Goal: Information Seeking & Learning: Learn about a topic

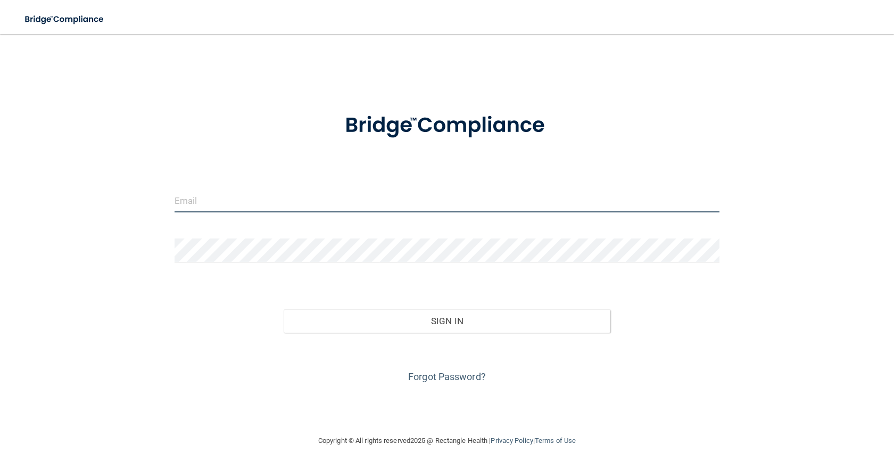
click at [207, 199] on input "email" at bounding box center [447, 200] width 545 height 24
type input "[PERSON_NAME][EMAIL_ADDRESS][DOMAIN_NAME]"
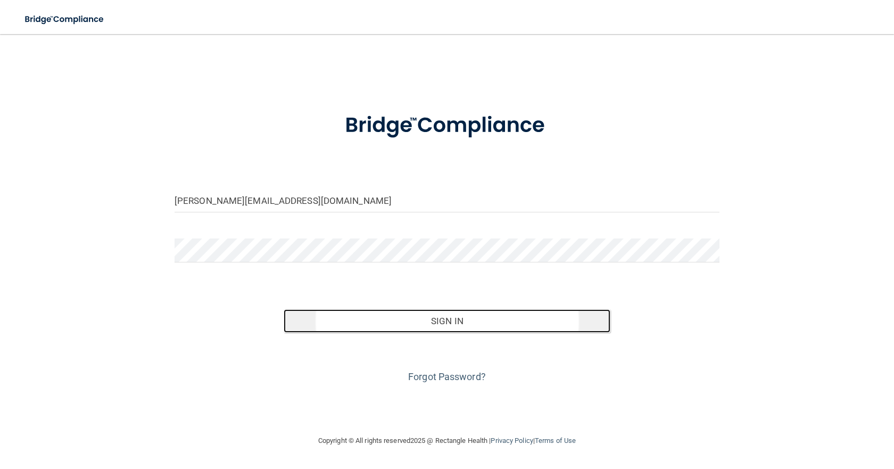
click at [475, 317] on button "Sign In" at bounding box center [447, 320] width 327 height 23
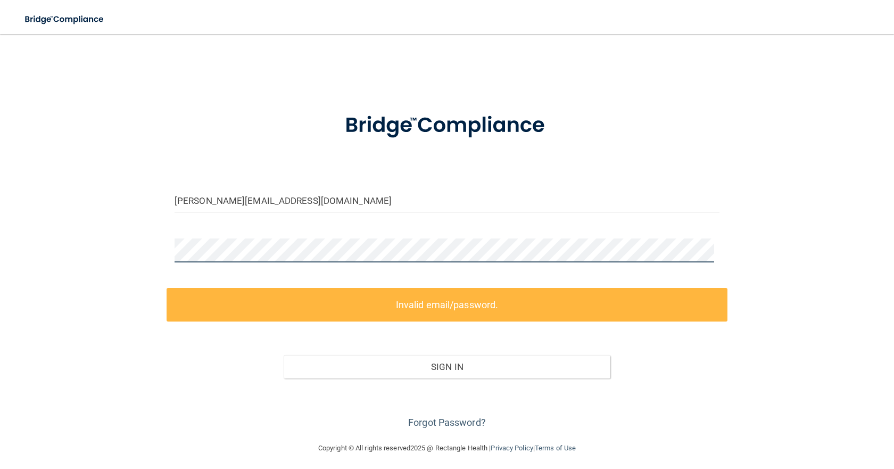
click at [167, 251] on div at bounding box center [447, 254] width 561 height 32
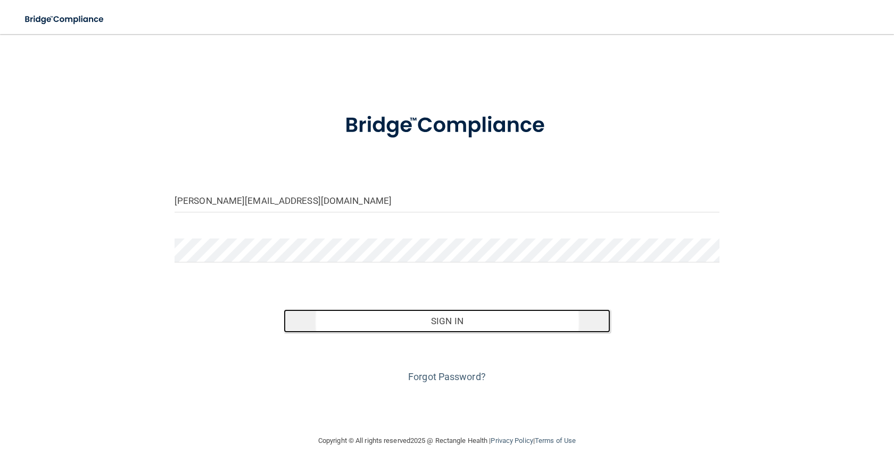
click at [475, 327] on button "Sign In" at bounding box center [447, 320] width 327 height 23
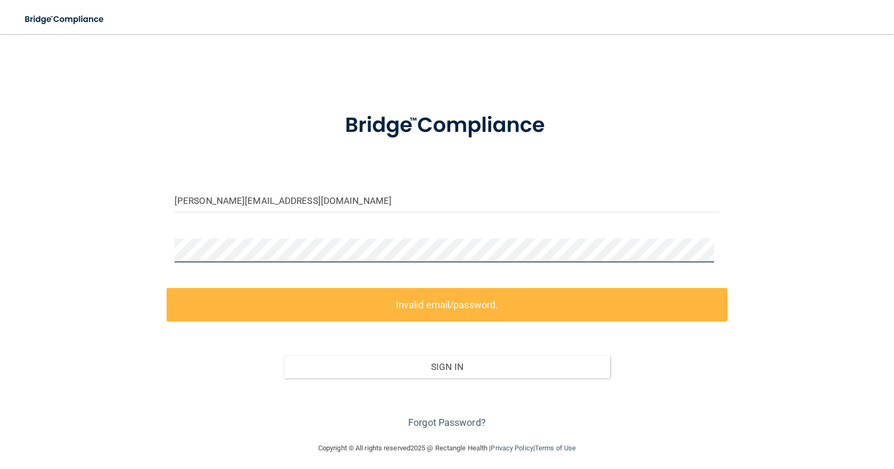
click at [170, 244] on div at bounding box center [447, 254] width 561 height 32
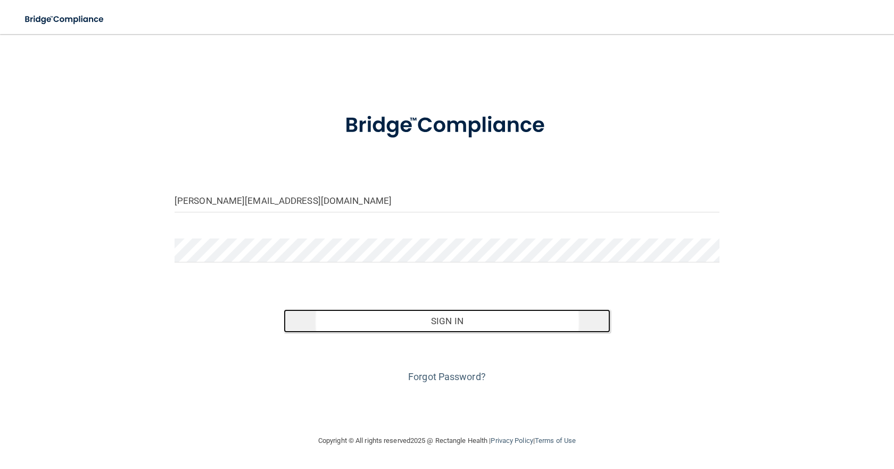
click at [455, 326] on button "Sign In" at bounding box center [447, 320] width 327 height 23
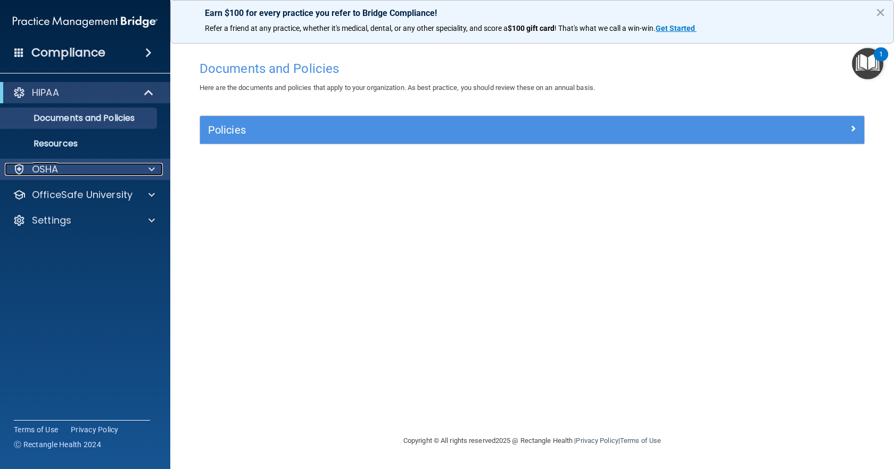
click at [149, 174] on span at bounding box center [151, 169] width 6 height 13
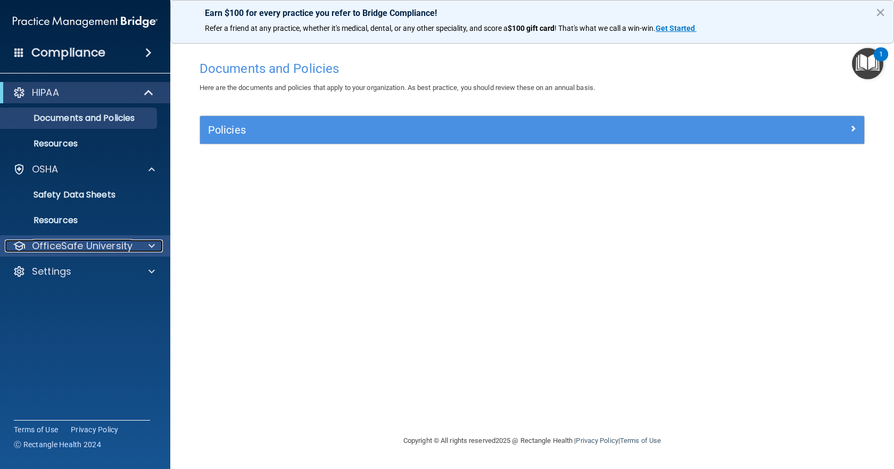
click at [150, 245] on span at bounding box center [151, 246] width 6 height 13
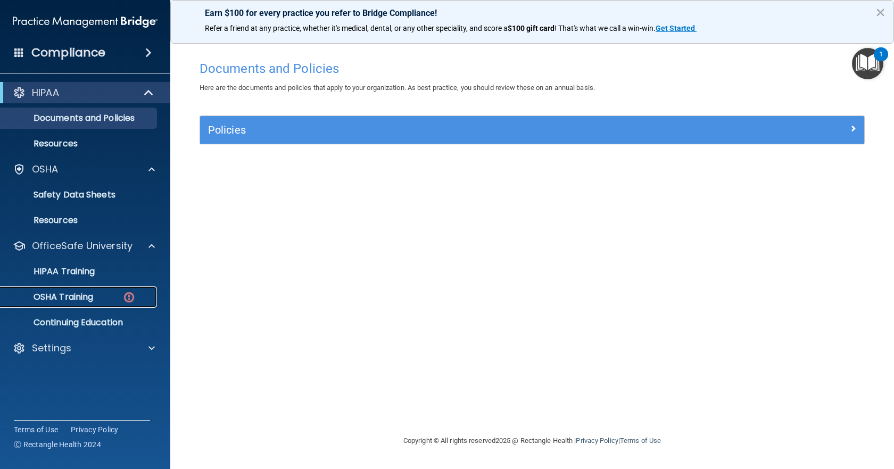
click at [52, 294] on p "OSHA Training" at bounding box center [50, 297] width 86 height 11
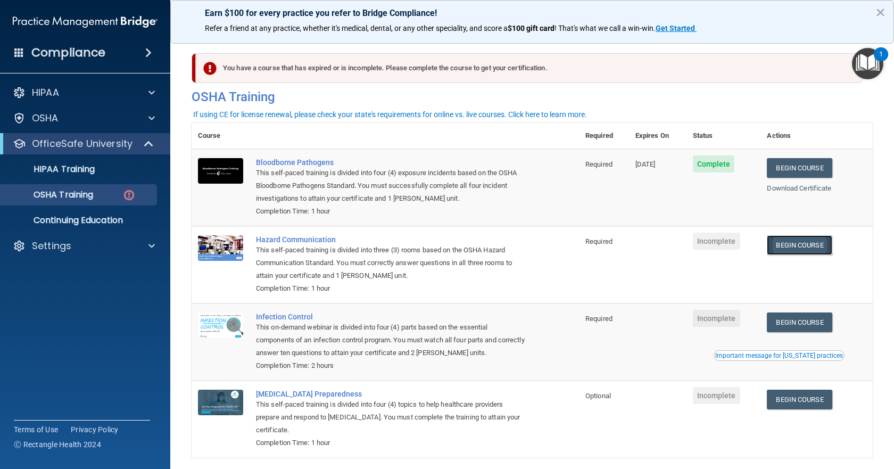
click at [799, 242] on link "Begin Course" at bounding box center [799, 245] width 65 height 20
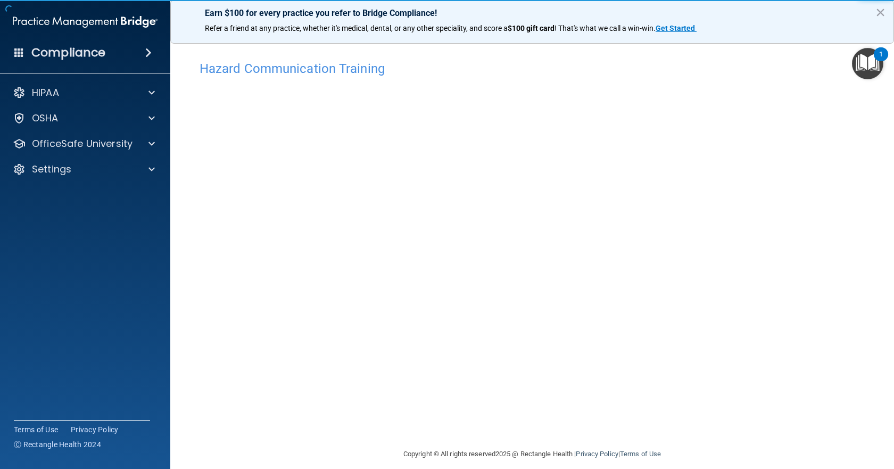
click at [774, 200] on div "Hazard Communication Training This course doesn’t expire until . Are you sure y…" at bounding box center [532, 251] width 681 height 392
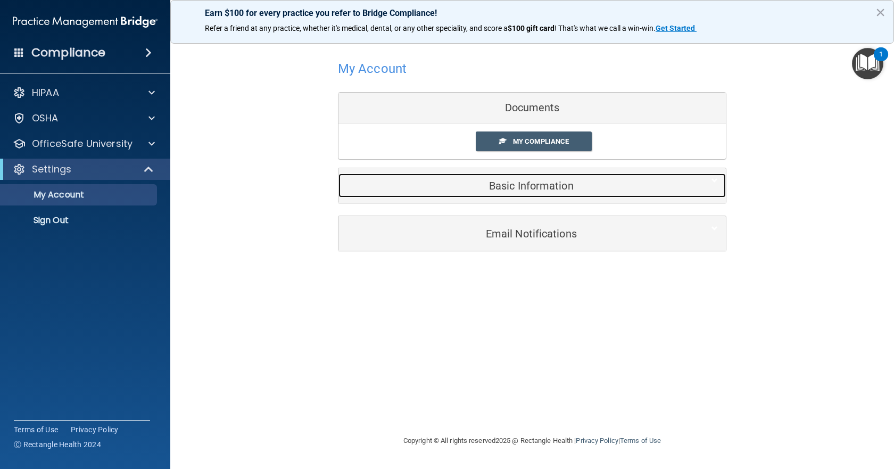
click at [536, 193] on div "Basic Information" at bounding box center [516, 186] width 355 height 24
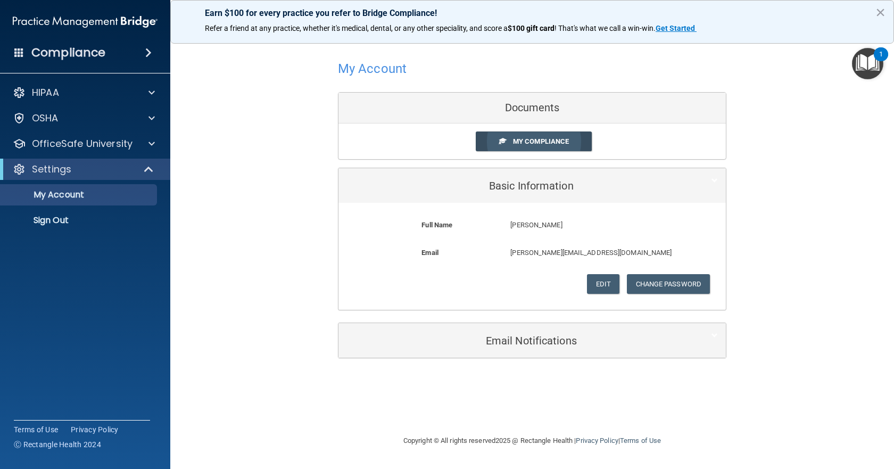
click at [536, 136] on link "My Compliance" at bounding box center [534, 141] width 117 height 20
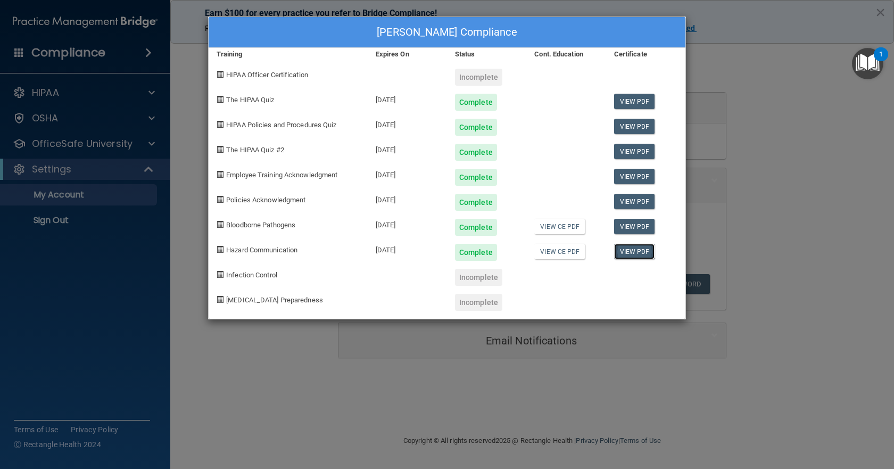
click at [642, 253] on link "View PDF" at bounding box center [634, 251] width 41 height 15
click at [563, 229] on link "View CE PDF" at bounding box center [559, 226] width 51 height 15
click at [561, 254] on link "View CE PDF" at bounding box center [559, 251] width 51 height 15
click at [102, 149] on div "[PERSON_NAME] Compliance Training Expires On Status Cont. Education Certificate…" at bounding box center [447, 234] width 894 height 469
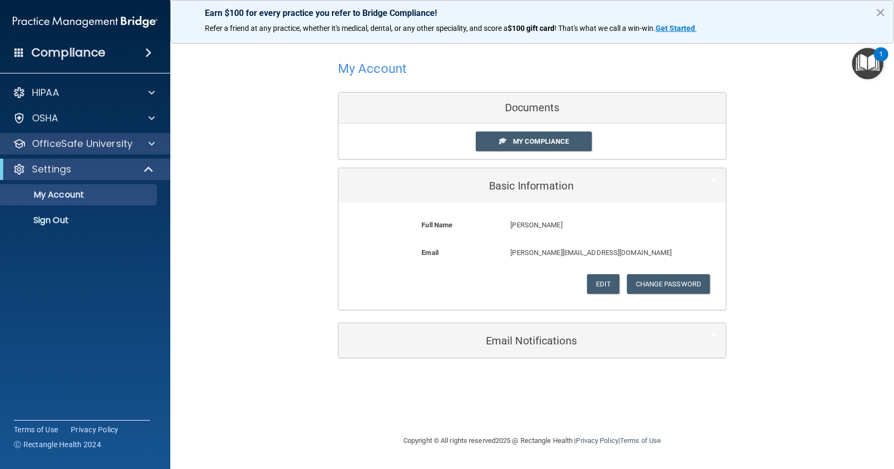
click at [151, 137] on div "OfficeSafe University" at bounding box center [85, 143] width 171 height 21
click at [149, 142] on span at bounding box center [151, 143] width 6 height 13
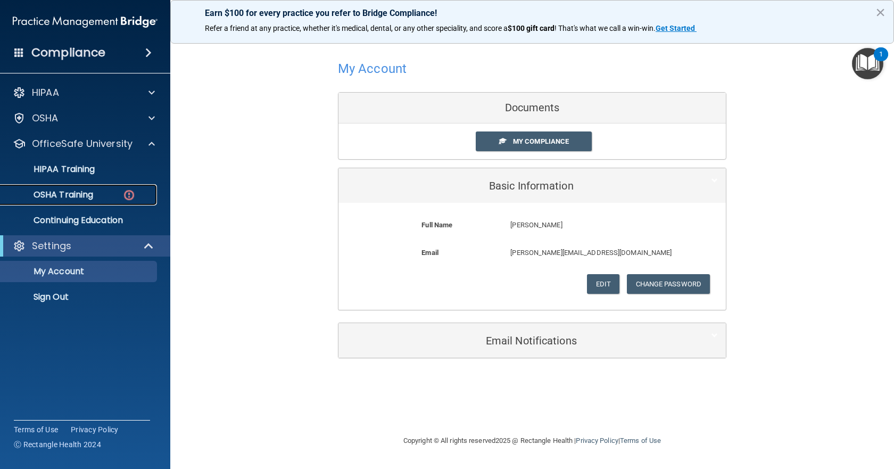
click at [128, 193] on img at bounding box center [128, 194] width 13 height 13
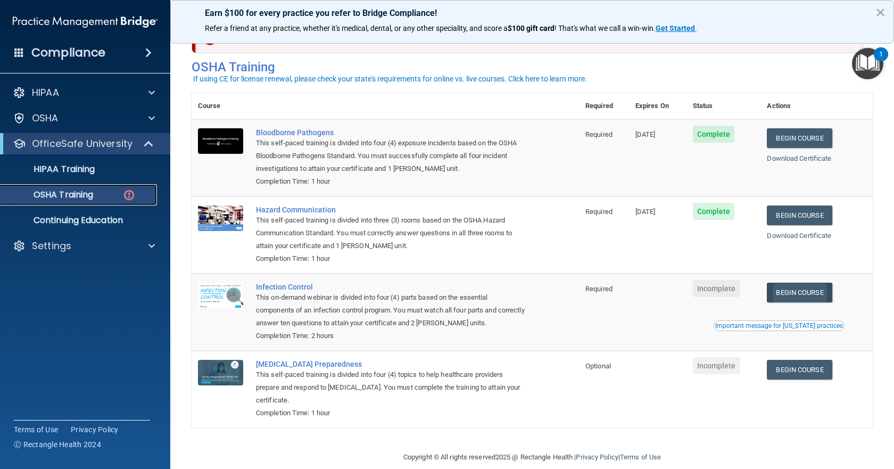
scroll to position [46, 0]
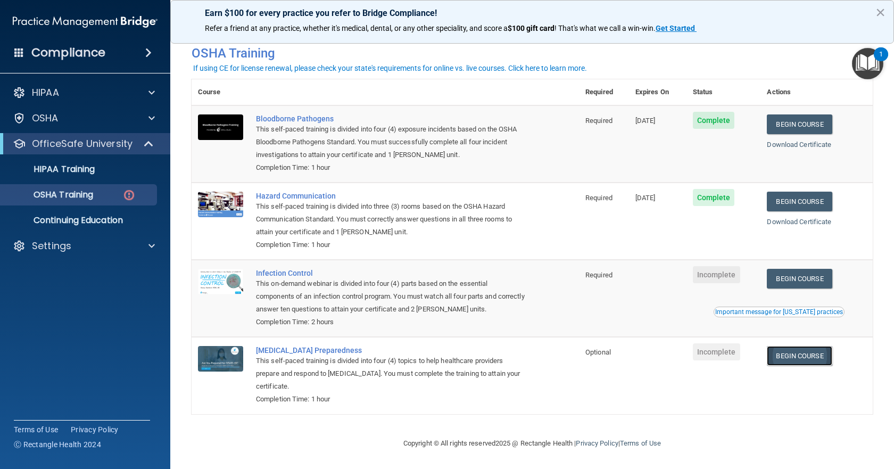
click at [797, 354] on link "Begin Course" at bounding box center [799, 356] width 65 height 20
click at [804, 357] on link "Begin Course" at bounding box center [799, 356] width 65 height 20
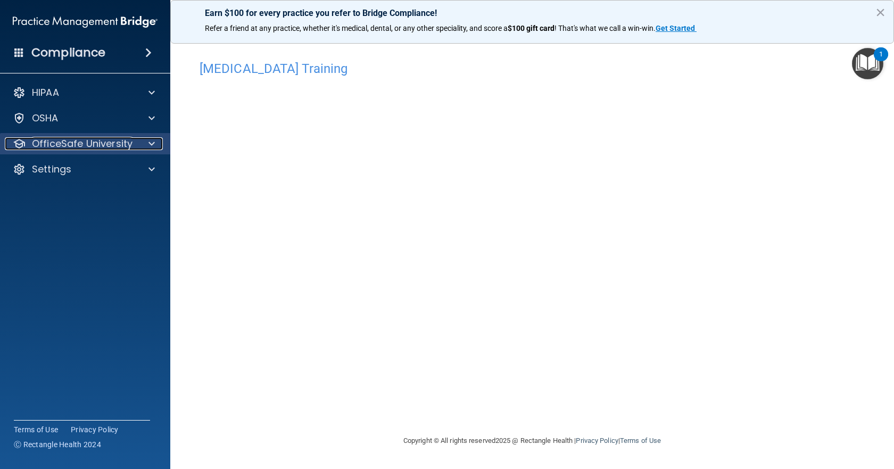
click at [151, 139] on span at bounding box center [151, 143] width 6 height 13
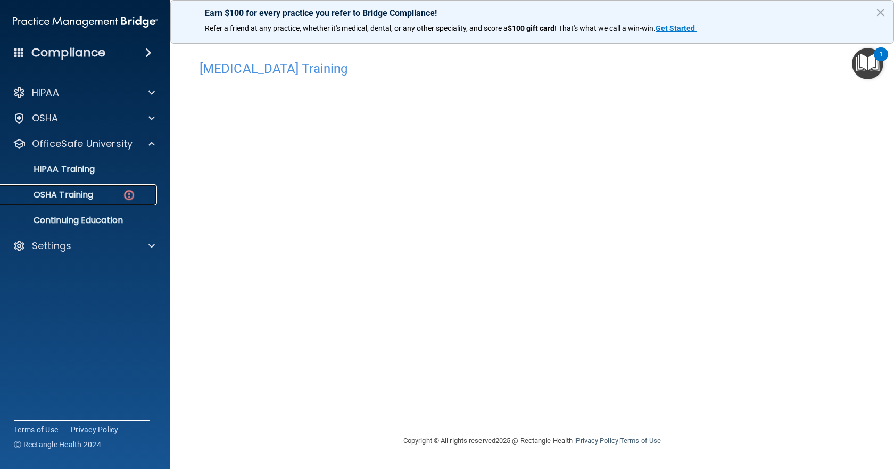
click at [71, 191] on p "OSHA Training" at bounding box center [50, 194] width 86 height 11
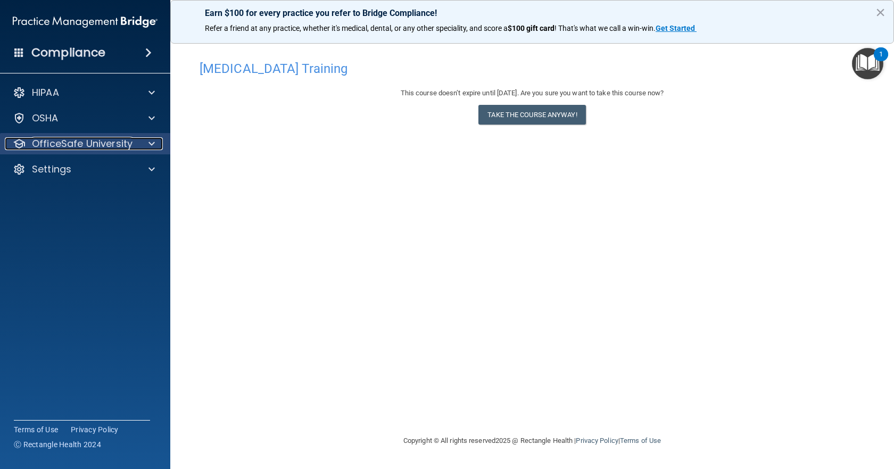
click at [71, 146] on p "OfficeSafe University" at bounding box center [82, 143] width 101 height 13
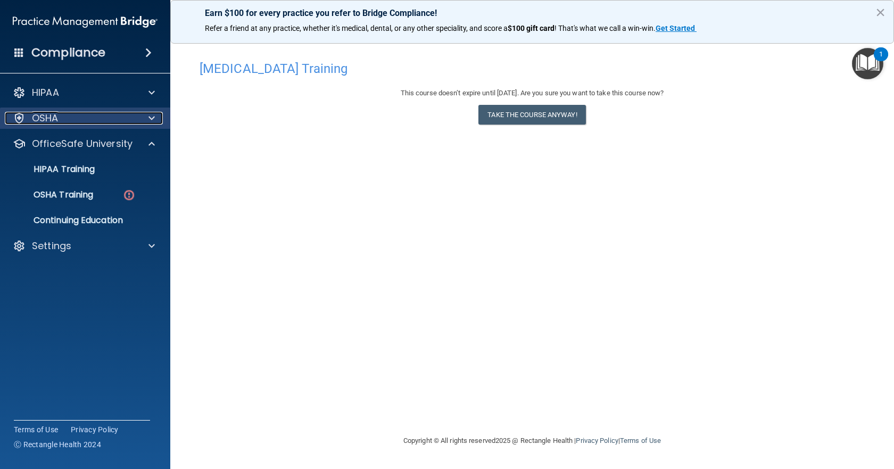
click at [150, 117] on span at bounding box center [151, 118] width 6 height 13
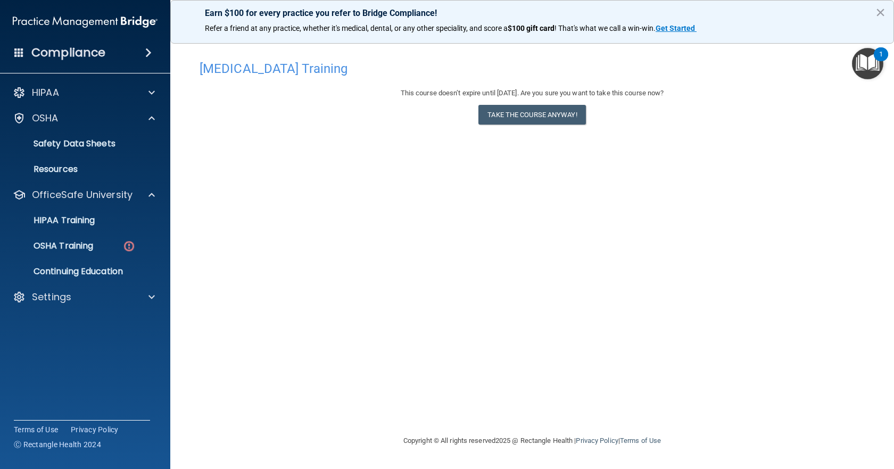
click at [149, 54] on span at bounding box center [148, 52] width 6 height 13
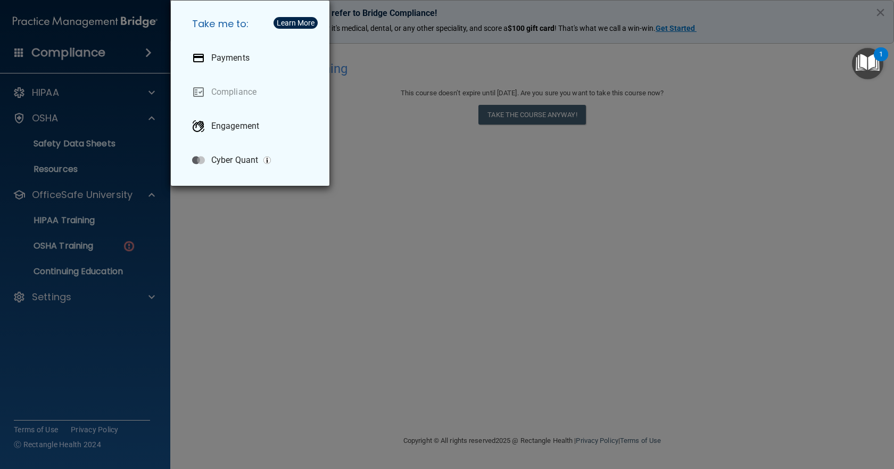
click at [471, 299] on div "Take me to: Payments Compliance Engagement Cyber Quant" at bounding box center [447, 234] width 894 height 469
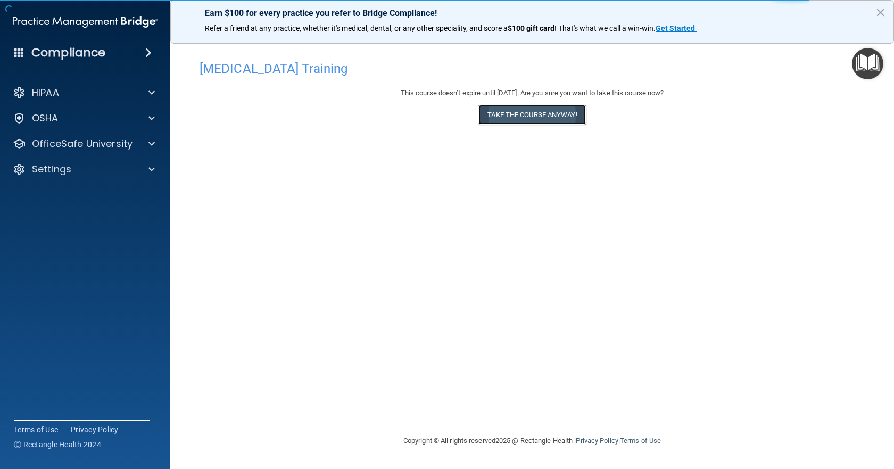
click at [525, 121] on button "Take the course anyway!" at bounding box center [531, 115] width 107 height 20
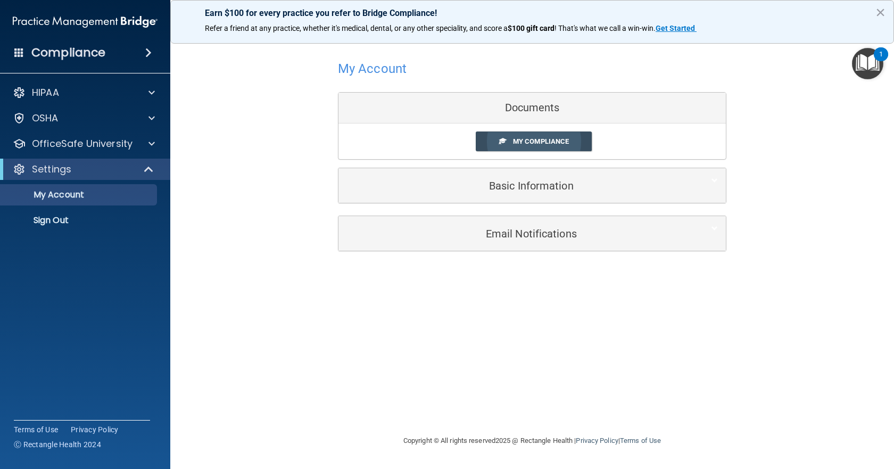
click at [552, 138] on span "My Compliance" at bounding box center [541, 141] width 56 height 8
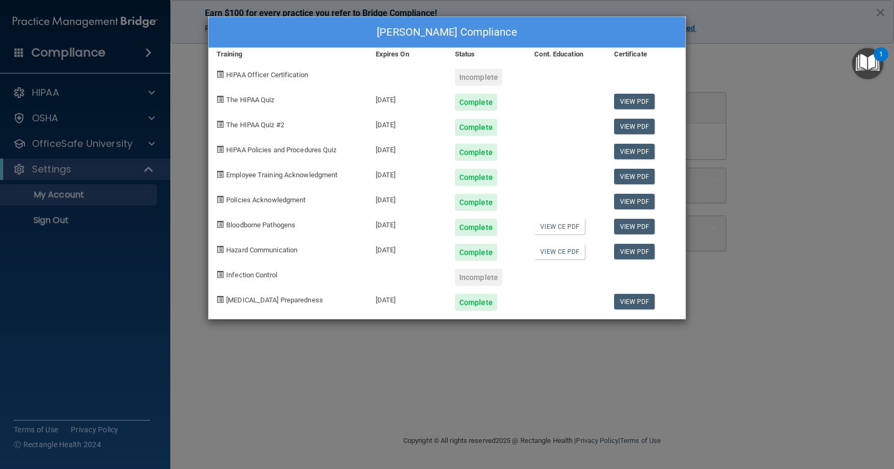
click at [811, 181] on div "Pamela Etzwiler's Compliance Training Expires On Status Cont. Education Certifi…" at bounding box center [447, 234] width 894 height 469
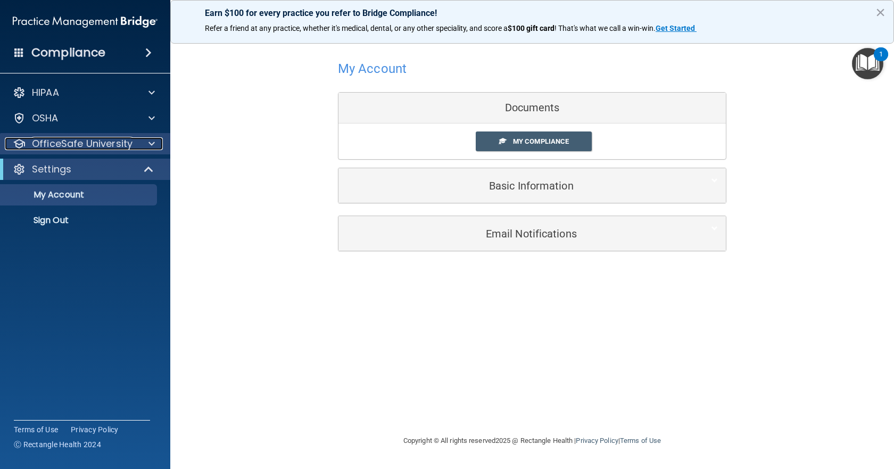
click at [147, 138] on div at bounding box center [150, 143] width 27 height 13
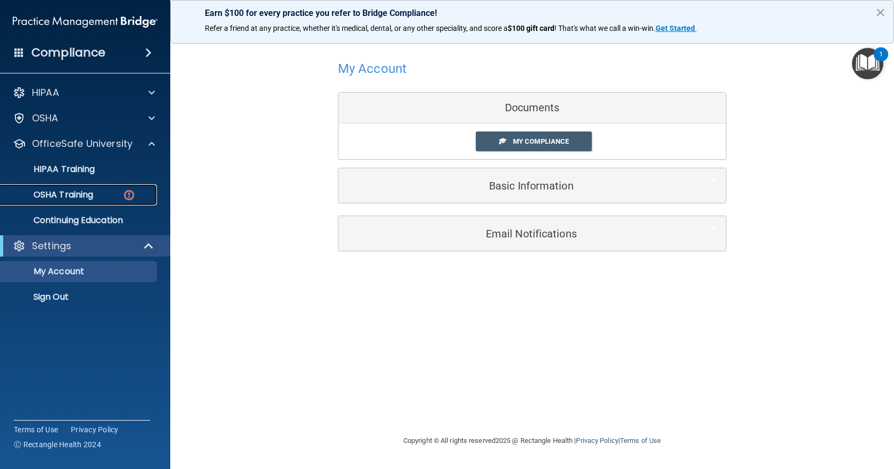
click at [80, 189] on p "OSHA Training" at bounding box center [50, 194] width 86 height 11
